Goal: Task Accomplishment & Management: Complete application form

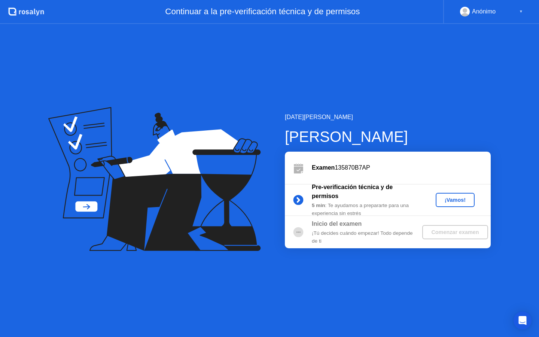
click at [475, 197] on div "¡Vamos!" at bounding box center [455, 200] width 71 height 14
click at [469, 200] on div "¡Vamos!" at bounding box center [455, 200] width 33 height 6
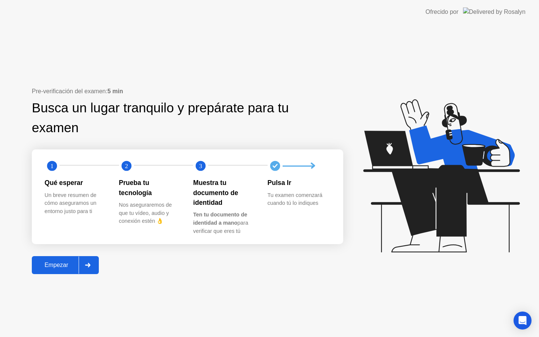
click at [46, 268] on div "Empezar" at bounding box center [56, 265] width 45 height 7
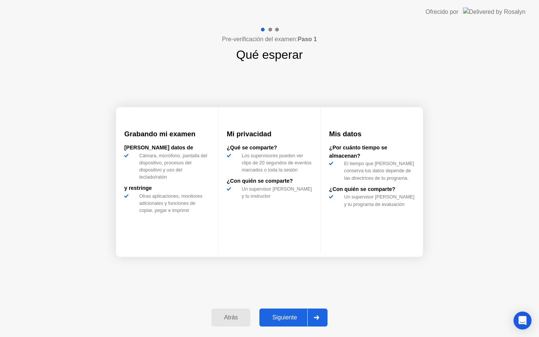
click at [276, 319] on div "Siguiente" at bounding box center [285, 317] width 46 height 7
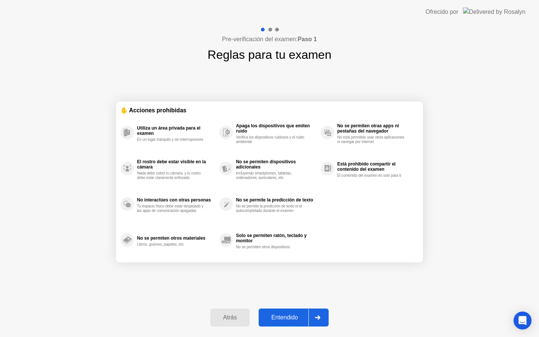
click at [287, 322] on button "Entendido" at bounding box center [294, 318] width 70 height 18
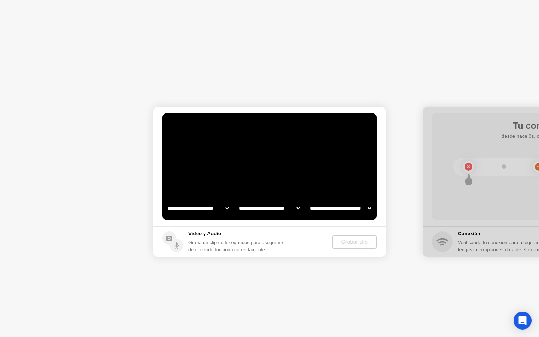
select select "**********"
select select "*******"
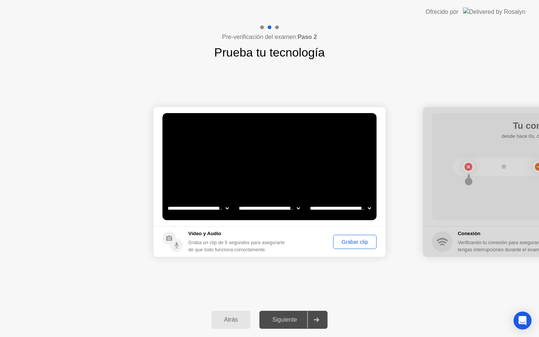
click at [342, 240] on div "Grabar clip" at bounding box center [355, 242] width 38 height 6
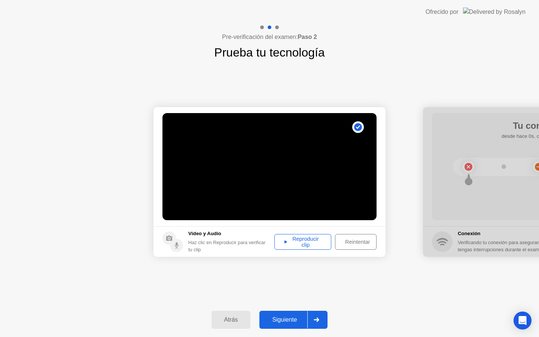
click at [291, 241] on div "Reproducir clip" at bounding box center [303, 242] width 52 height 12
click at [291, 322] on div "Siguiente" at bounding box center [285, 319] width 46 height 7
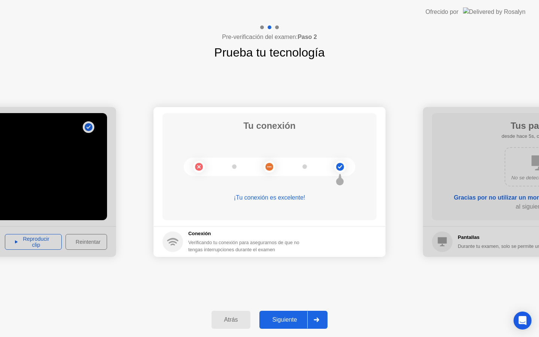
click at [272, 316] on div "Siguiente" at bounding box center [285, 319] width 46 height 7
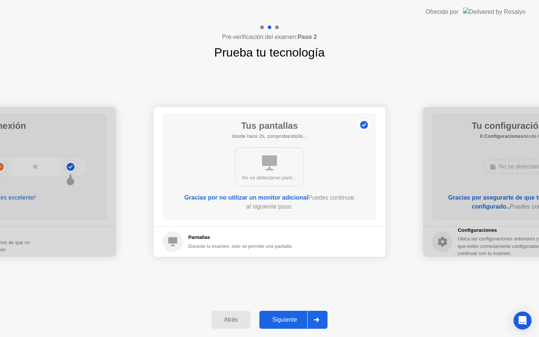
click at [294, 316] on div "Siguiente" at bounding box center [285, 319] width 46 height 7
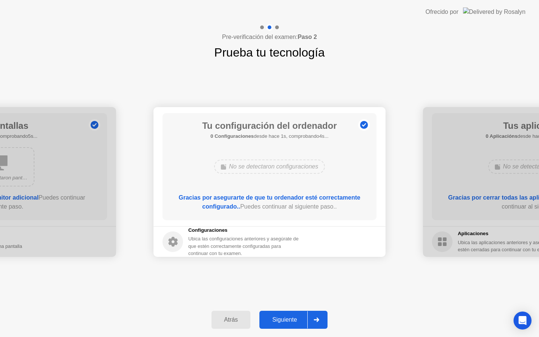
click at [294, 316] on div "Siguiente" at bounding box center [285, 319] width 46 height 7
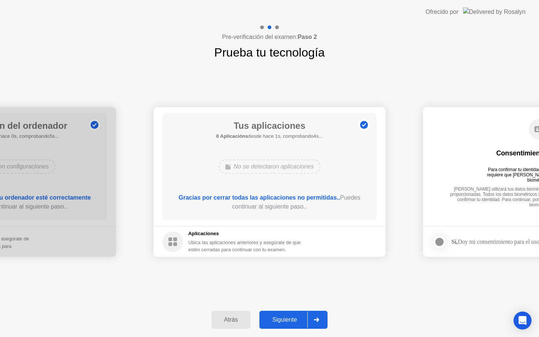
click at [294, 316] on div "Siguiente" at bounding box center [285, 319] width 46 height 7
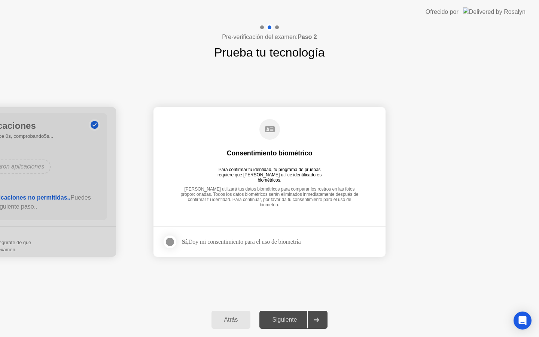
click at [170, 239] on div at bounding box center [169, 241] width 9 height 9
click at [290, 325] on button "Siguiente" at bounding box center [293, 320] width 68 height 18
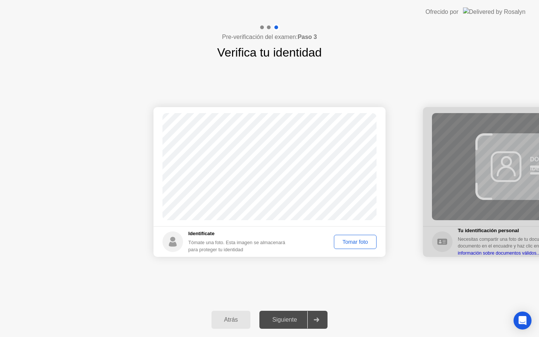
click at [339, 243] on div "Tomar foto" at bounding box center [355, 242] width 37 height 6
click at [292, 323] on div "Siguiente" at bounding box center [285, 319] width 46 height 7
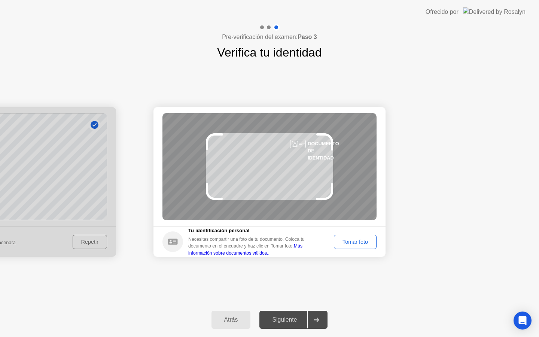
click at [342, 245] on div "Tomar foto" at bounding box center [355, 242] width 37 height 6
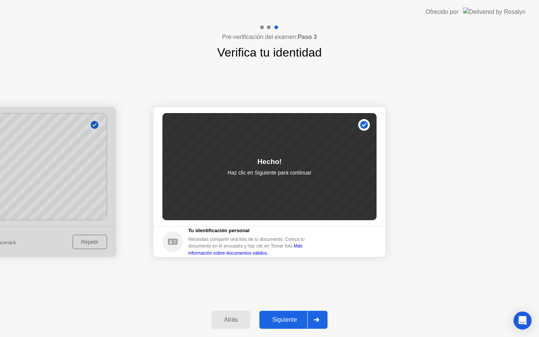
click at [278, 320] on div "Siguiente" at bounding box center [285, 319] width 46 height 7
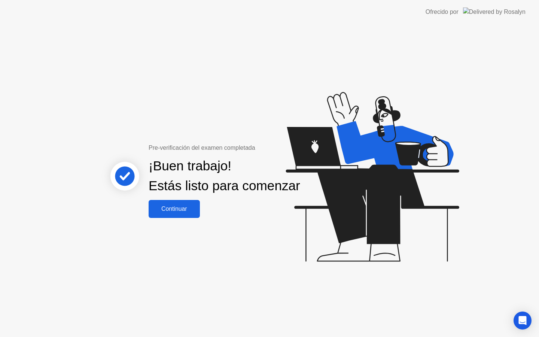
click at [167, 218] on button "Continuar" at bounding box center [174, 209] width 51 height 18
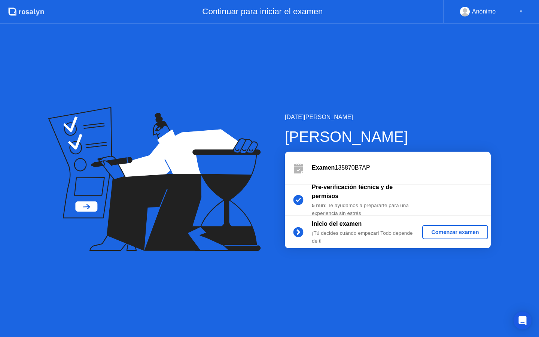
click at [435, 235] on div "Comenzar examen" at bounding box center [455, 232] width 60 height 6
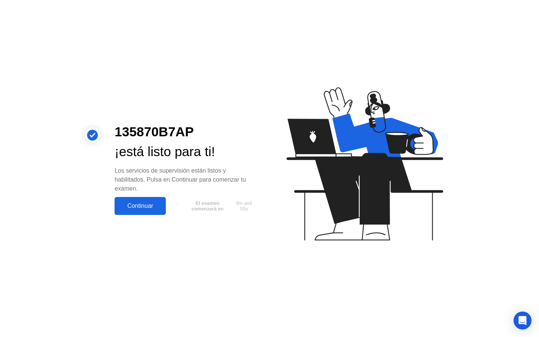
click at [162, 206] on div "Continuar" at bounding box center [140, 206] width 47 height 7
